Goal: Task Accomplishment & Management: Use online tool/utility

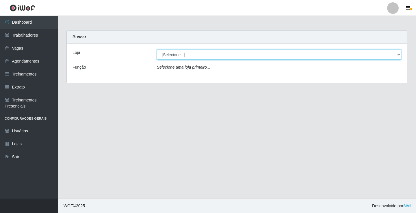
click at [396, 54] on select "[Selecione...] Supermercado VOLLET" at bounding box center [279, 55] width 244 height 10
select select "72"
click at [157, 50] on select "[Selecione...] Supermercado VOLLET" at bounding box center [279, 55] width 244 height 10
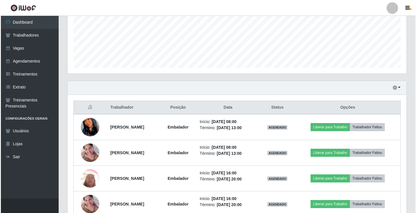
scroll to position [170, 0]
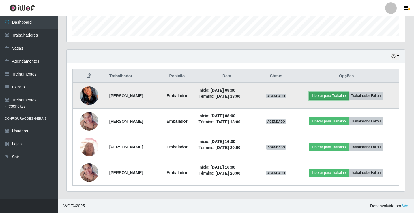
click at [327, 96] on button "Liberar para Trabalho" at bounding box center [328, 96] width 39 height 8
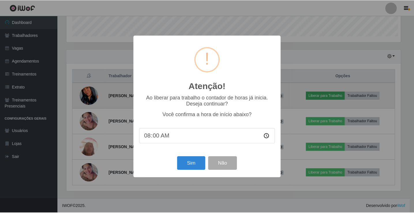
scroll to position [120, 336]
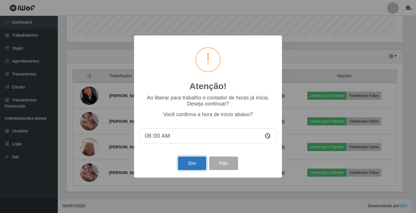
click at [187, 164] on button "Sim" at bounding box center [192, 164] width 28 height 14
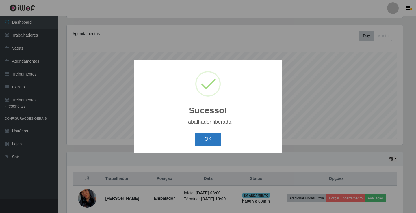
click at [204, 139] on button "OK" at bounding box center [207, 140] width 27 height 14
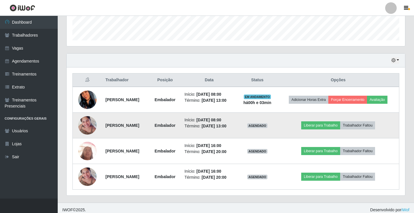
scroll to position [183, 0]
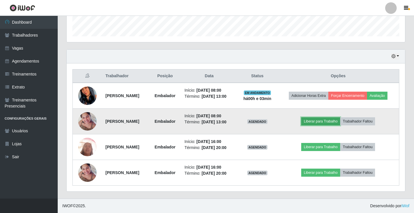
click at [321, 117] on button "Liberar para Trabalho" at bounding box center [320, 121] width 39 height 8
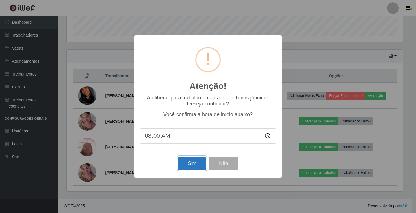
click at [195, 164] on button "Sim" at bounding box center [192, 164] width 28 height 14
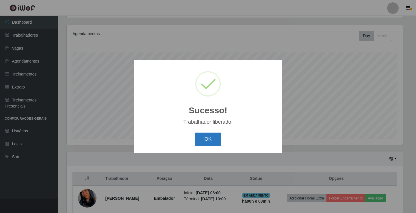
click at [204, 140] on button "OK" at bounding box center [207, 140] width 27 height 14
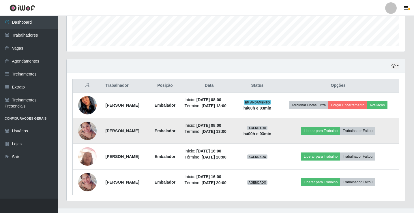
scroll to position [187, 0]
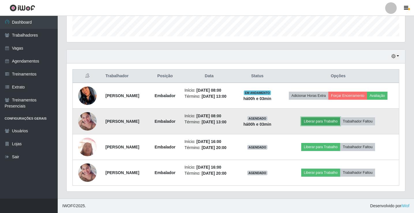
click at [330, 117] on button "Liberar para Trabalho" at bounding box center [320, 121] width 39 height 8
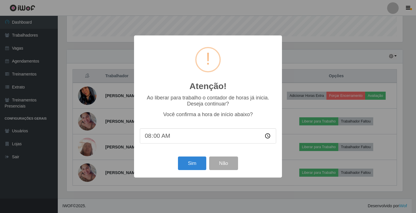
click at [401, 95] on div "Atenção! × Ao liberar para trabalho o contador de horas já inicia. Deseja conti…" at bounding box center [208, 106] width 416 height 213
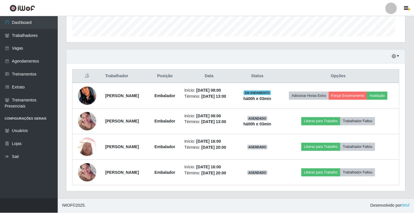
scroll to position [120, 338]
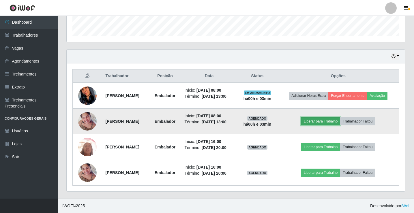
click at [329, 117] on button "Liberar para Trabalho" at bounding box center [320, 121] width 39 height 8
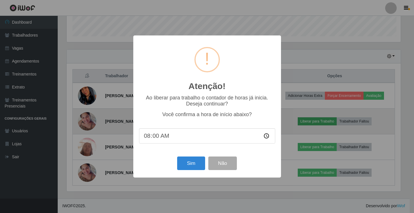
scroll to position [120, 336]
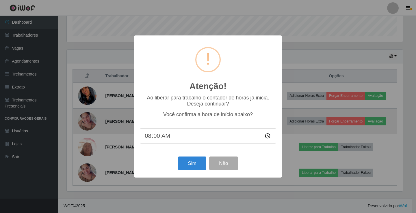
click at [407, 87] on div "Atenção! × Ao liberar para trabalho o contador de horas já inicia. Deseja conti…" at bounding box center [208, 106] width 416 height 213
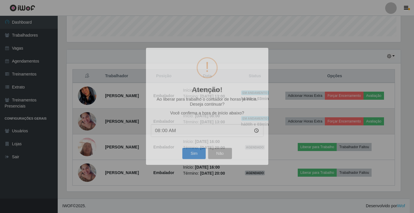
scroll to position [120, 338]
